Goal: Transaction & Acquisition: Purchase product/service

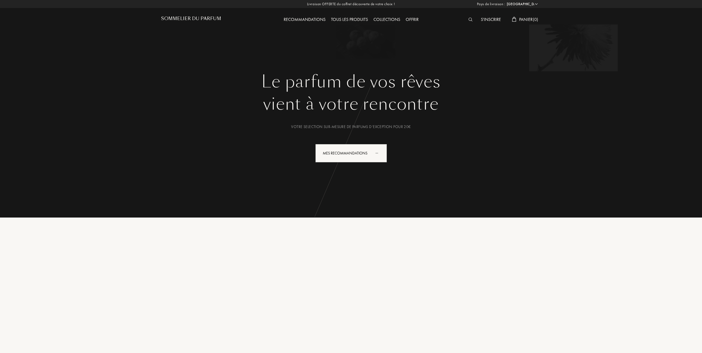
select select "FR"
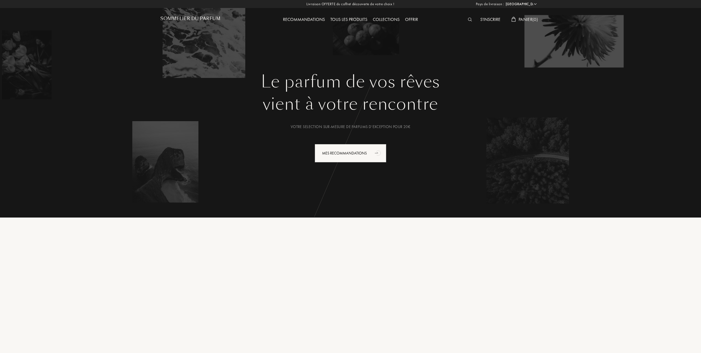
click at [350, 18] on div "Tous les produits" at bounding box center [348, 19] width 42 height 7
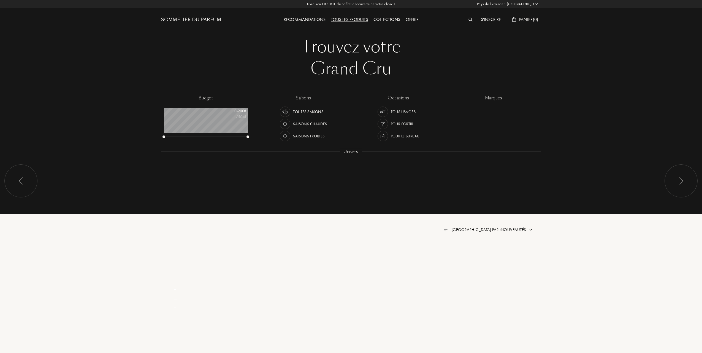
select select "FR"
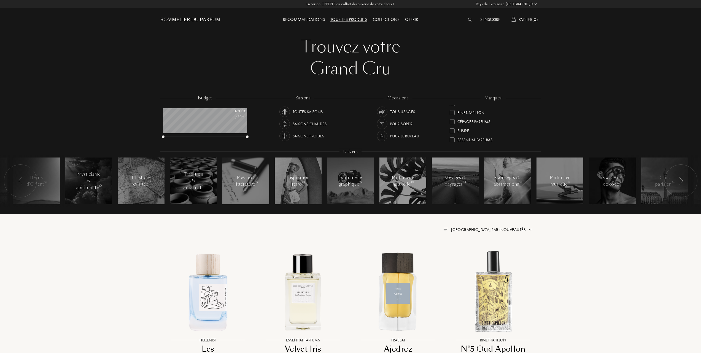
scroll to position [73, 0]
click at [451, 126] on div at bounding box center [451, 127] width 5 height 5
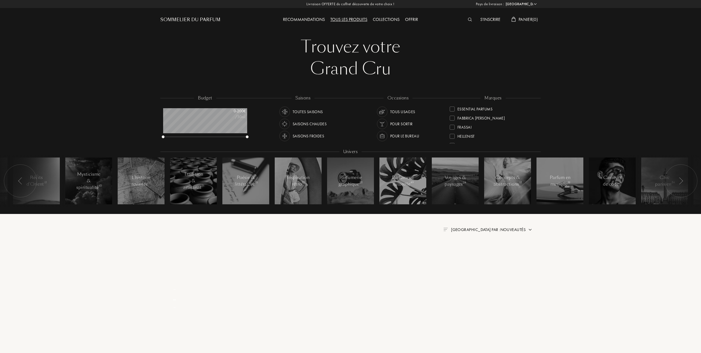
scroll to position [0, 0]
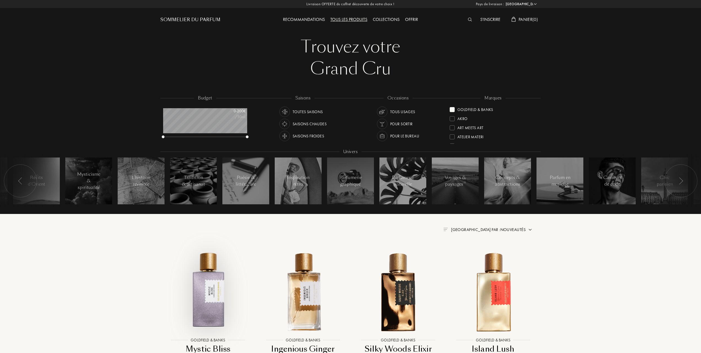
click at [211, 286] on img at bounding box center [208, 292] width 86 height 86
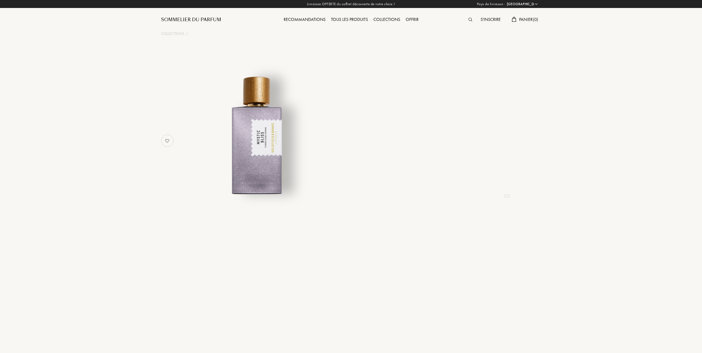
select select "FR"
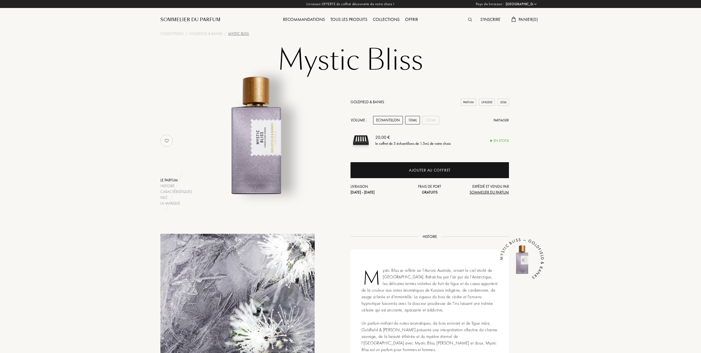
click at [414, 118] on div "10mL" at bounding box center [412, 120] width 15 height 9
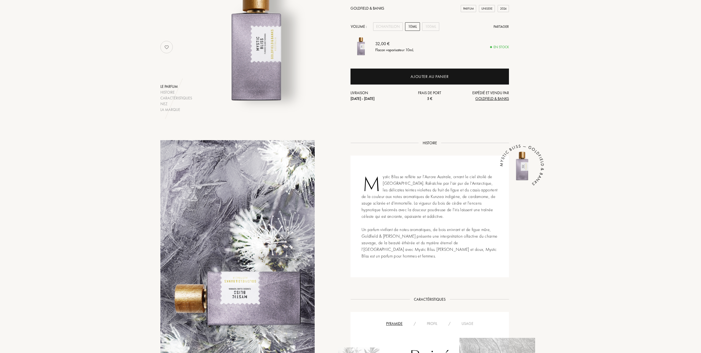
scroll to position [73, 0]
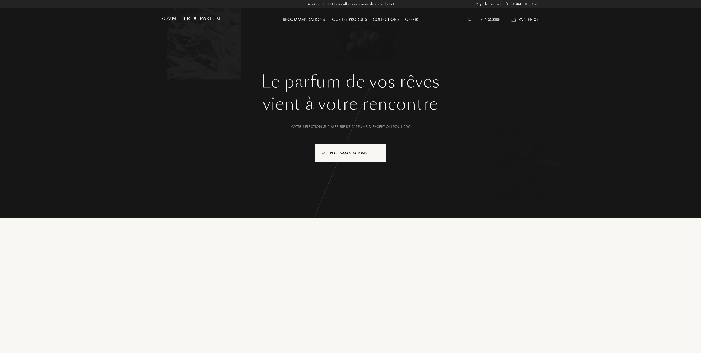
select select "FR"
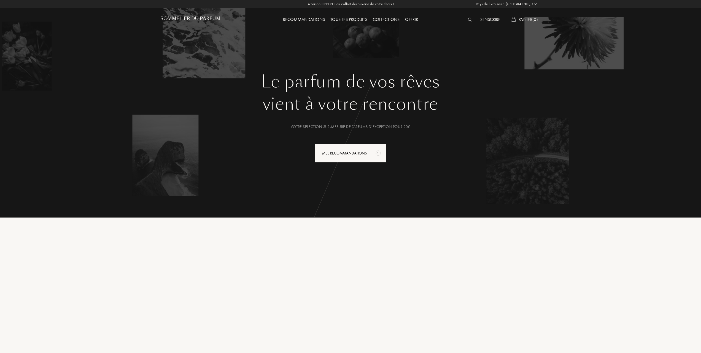
click at [357, 18] on div "Tous les produits" at bounding box center [348, 19] width 42 height 7
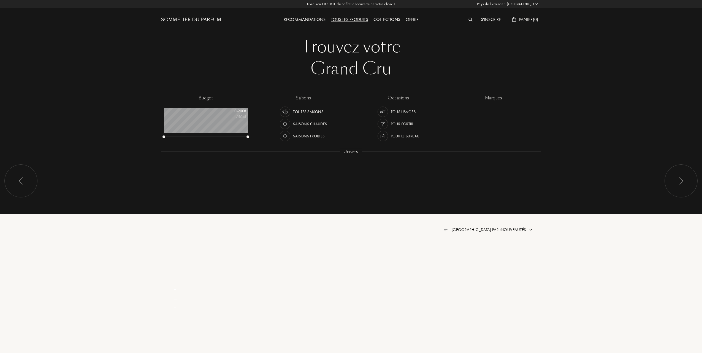
select select "FR"
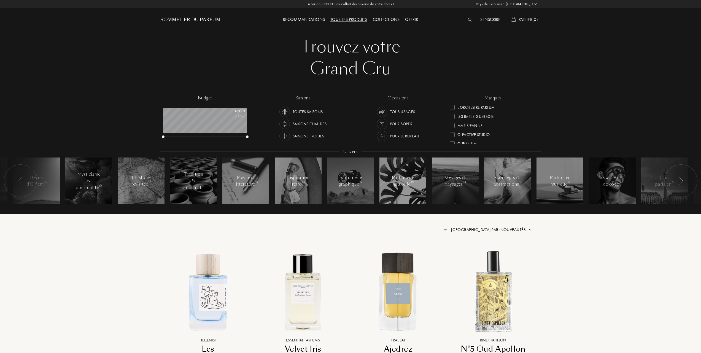
scroll to position [147, 0]
click at [453, 124] on div at bounding box center [451, 126] width 5 height 5
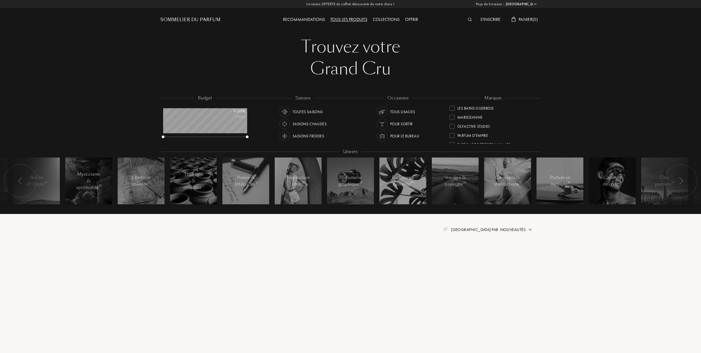
scroll to position [0, 0]
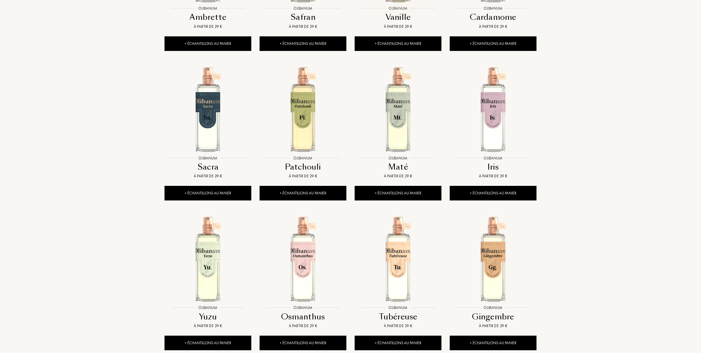
scroll to position [367, 0]
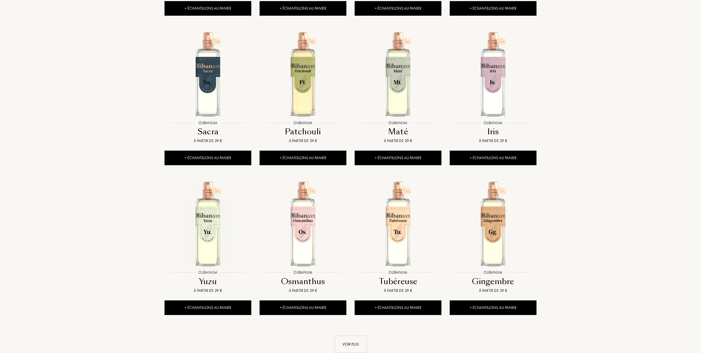
click at [214, 254] on img at bounding box center [208, 224] width 86 height 86
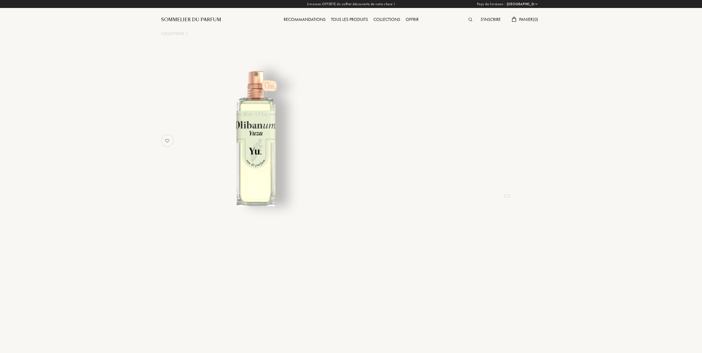
select select "FR"
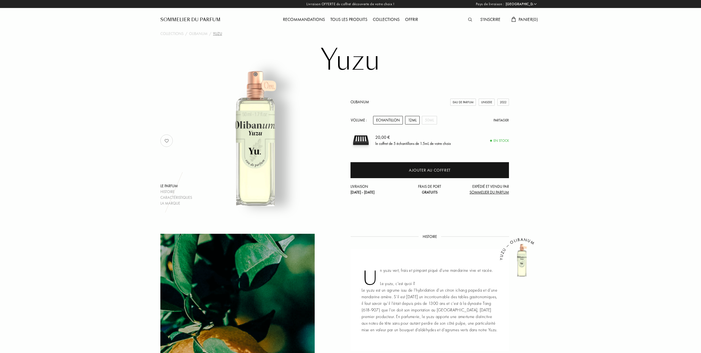
click at [413, 120] on div "12mL" at bounding box center [412, 120] width 15 height 9
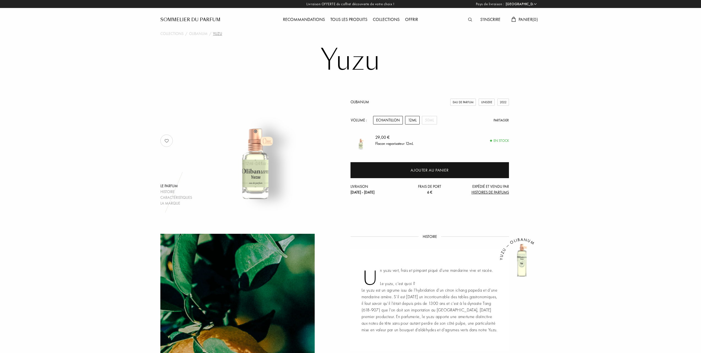
click at [393, 119] on div "Echantillon" at bounding box center [388, 120] width 30 height 9
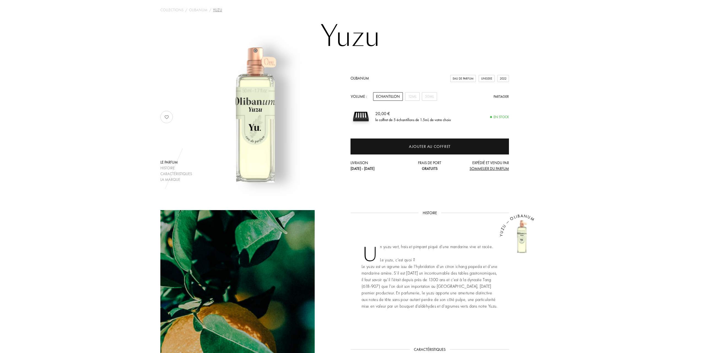
scroll to position [37, 0]
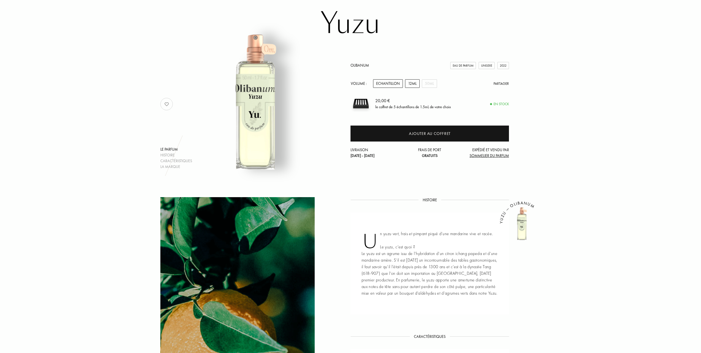
click at [408, 84] on div "12mL" at bounding box center [412, 83] width 15 height 9
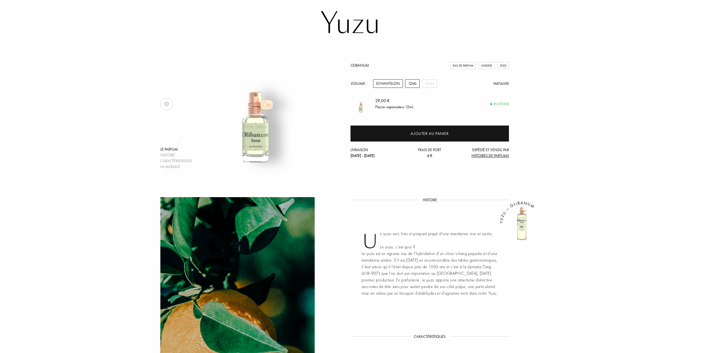
click at [391, 83] on div "Echantillon" at bounding box center [388, 83] width 30 height 9
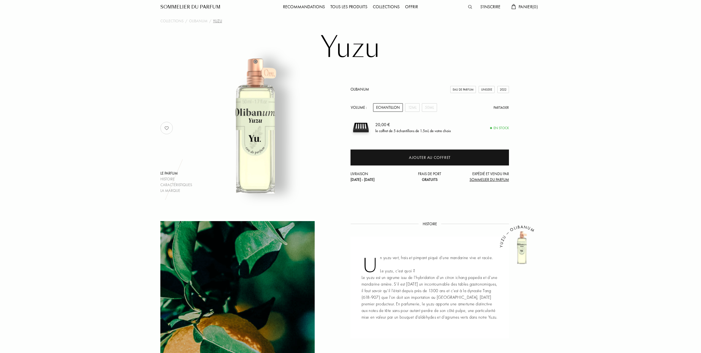
scroll to position [0, 0]
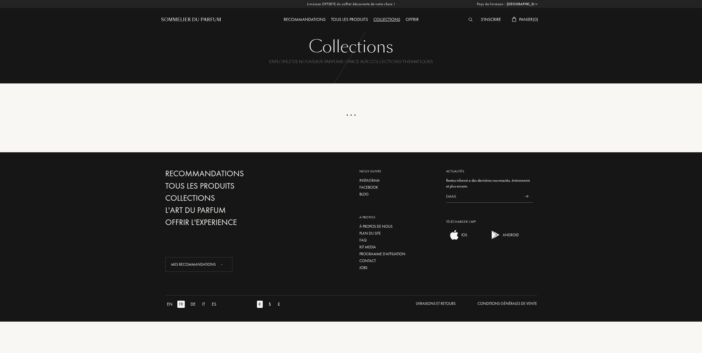
select select "FR"
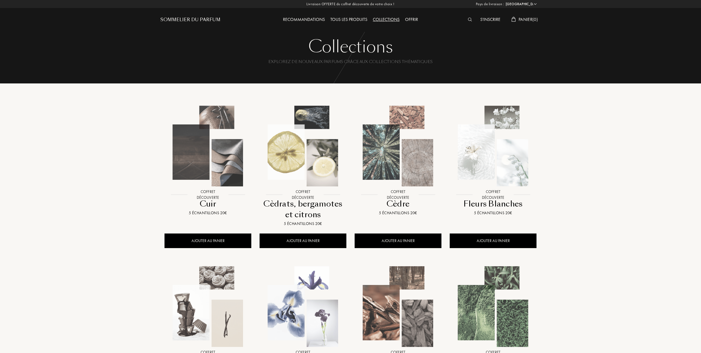
click at [321, 167] on img at bounding box center [303, 146] width 86 height 86
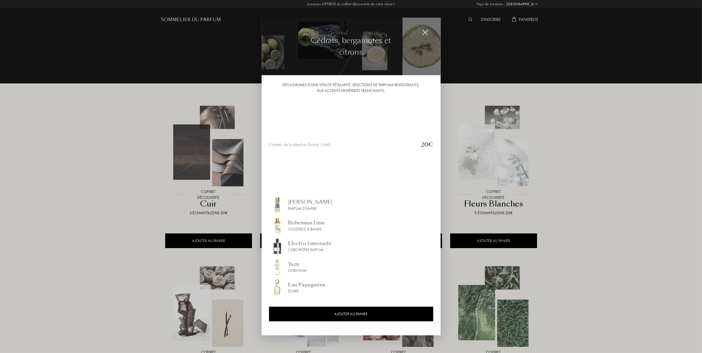
click at [107, 142] on div at bounding box center [351, 176] width 702 height 353
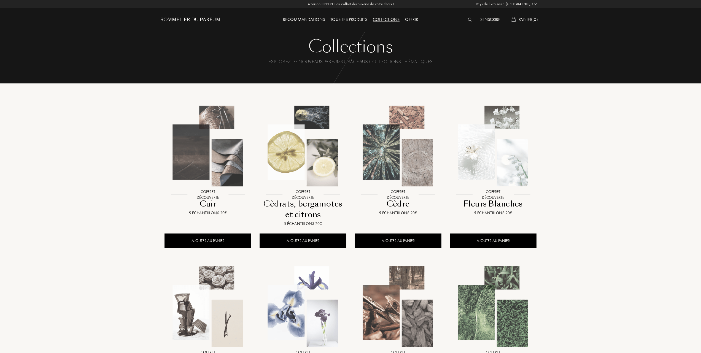
click at [307, 146] on img at bounding box center [303, 146] width 86 height 86
select select "FR"
click at [308, 169] on img at bounding box center [303, 146] width 86 height 86
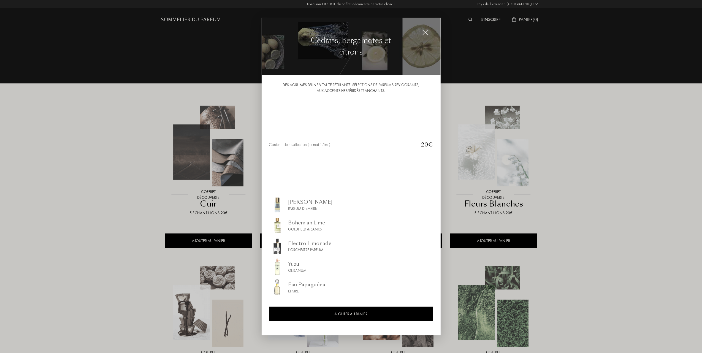
click at [292, 262] on div "Yuzu" at bounding box center [297, 263] width 18 height 7
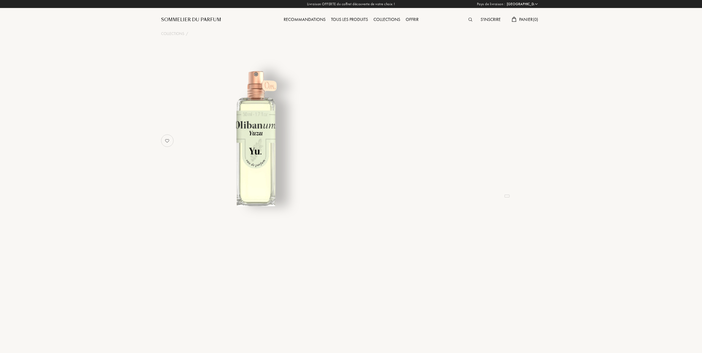
select select "FR"
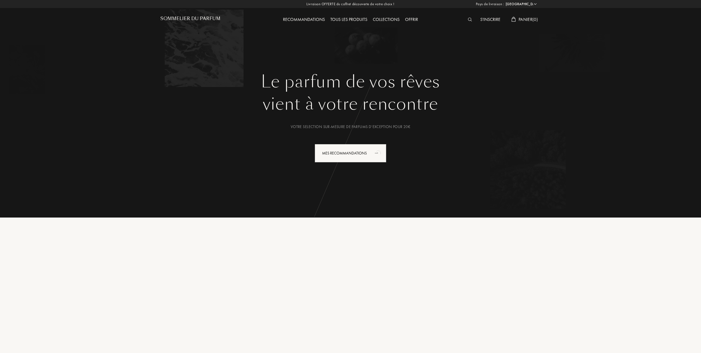
select select "FR"
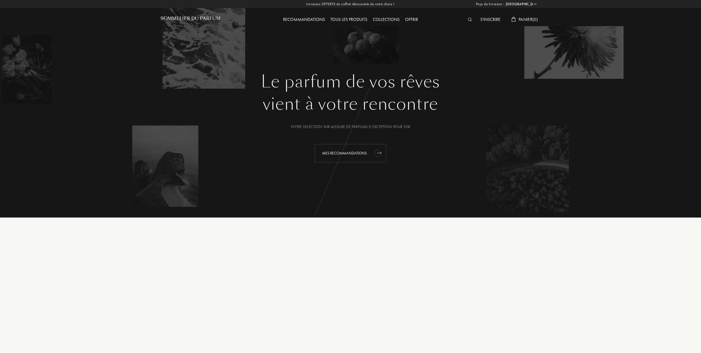
click at [345, 150] on div "Mes Recommandations" at bounding box center [351, 153] width 72 height 18
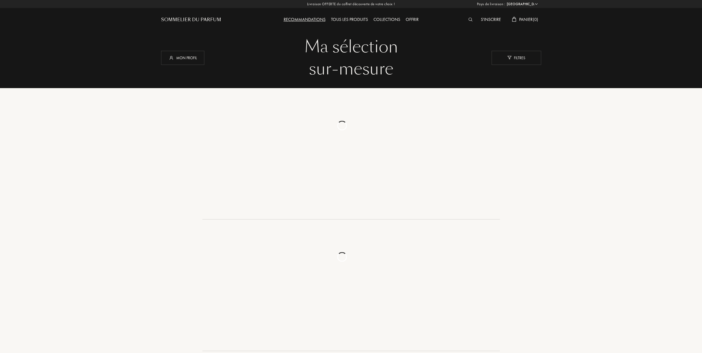
select select "FR"
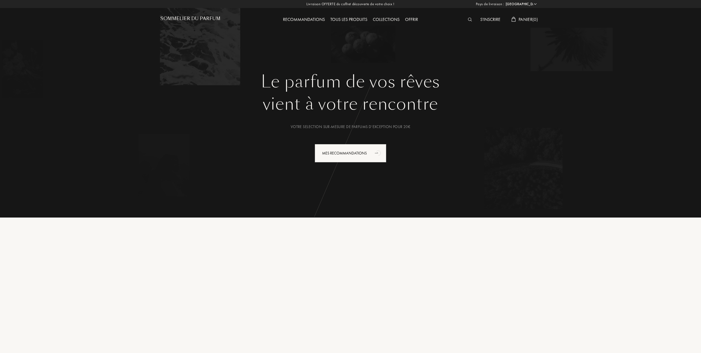
select select "FR"
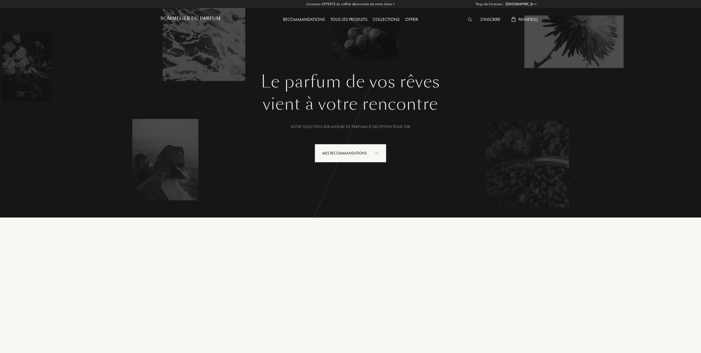
click at [351, 18] on div "Tous les produits" at bounding box center [348, 19] width 42 height 7
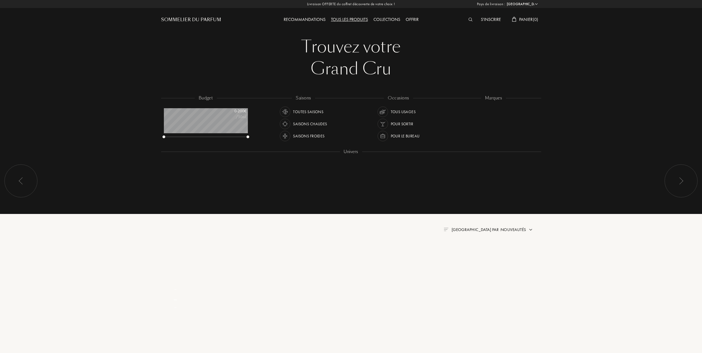
select select "FR"
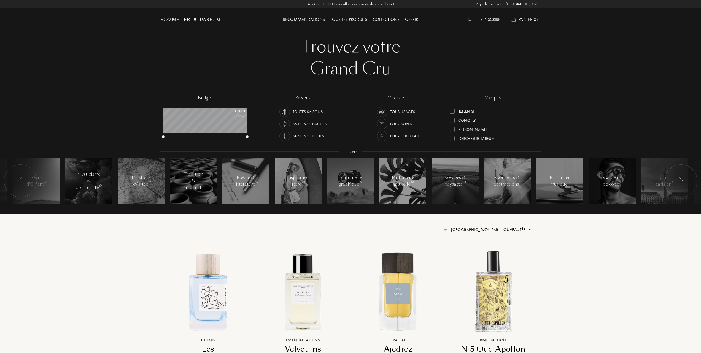
scroll to position [147, 0]
click at [452, 125] on div at bounding box center [451, 126] width 5 height 5
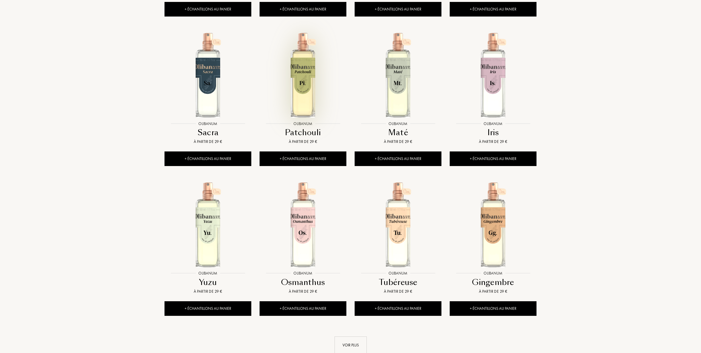
scroll to position [367, 0]
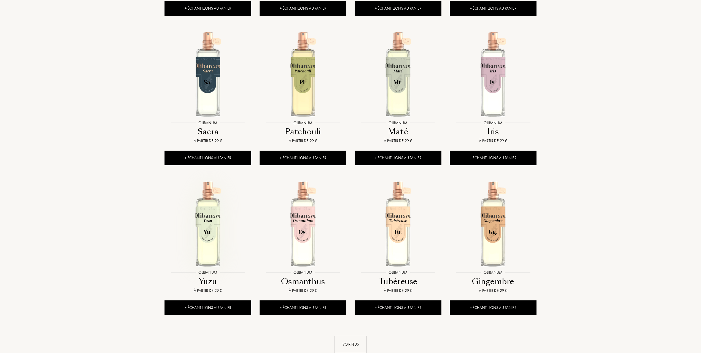
click at [208, 238] on img at bounding box center [208, 224] width 86 height 86
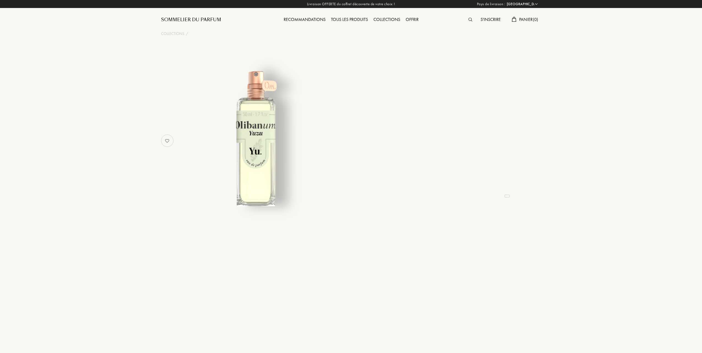
select select "FR"
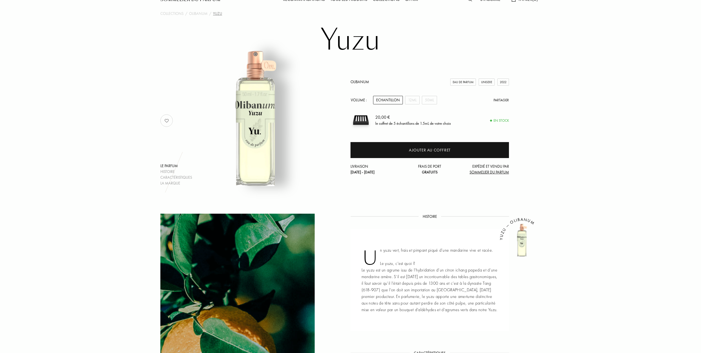
scroll to position [37, 0]
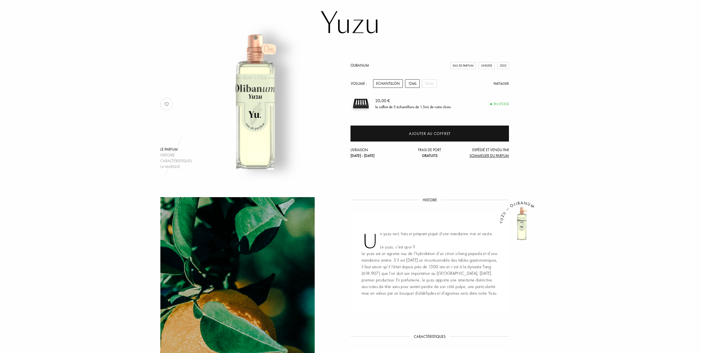
click at [409, 82] on div "12mL" at bounding box center [412, 83] width 15 height 9
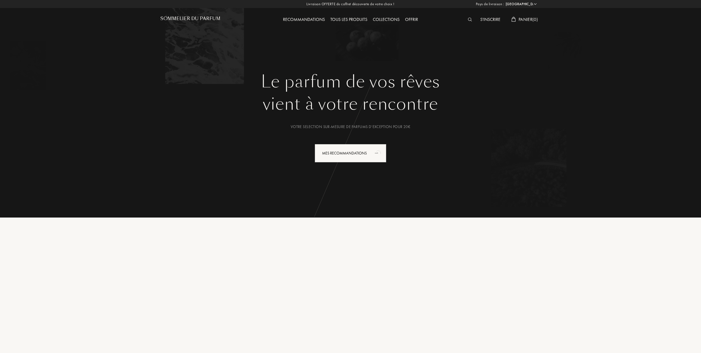
select select "FR"
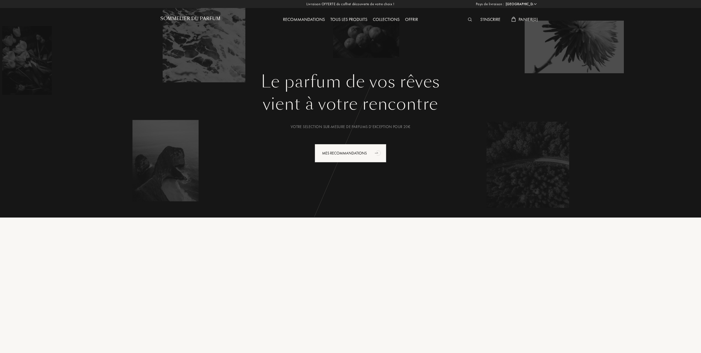
click at [356, 19] on div "Tous les produits" at bounding box center [348, 19] width 42 height 7
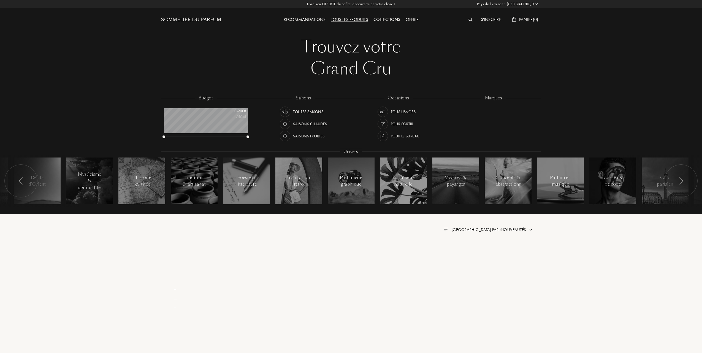
select select "FR"
